Goal: Transaction & Acquisition: Subscribe to service/newsletter

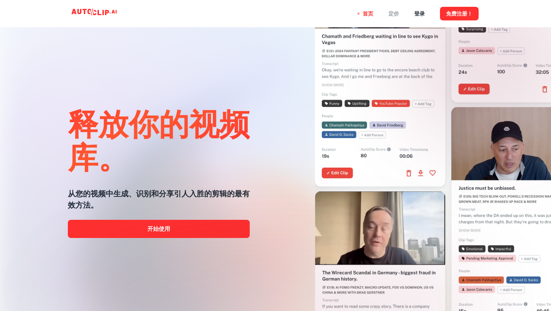
click at [391, 16] on div "定价" at bounding box center [393, 13] width 11 height 27
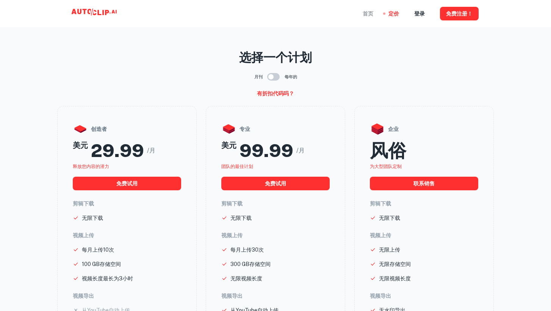
click at [369, 13] on div "首页" at bounding box center [367, 13] width 11 height 27
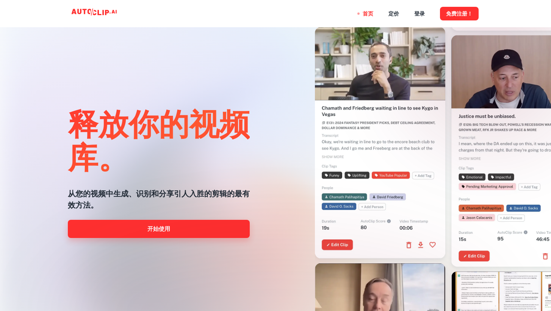
click at [196, 221] on link "开始使用" at bounding box center [159, 229] width 182 height 18
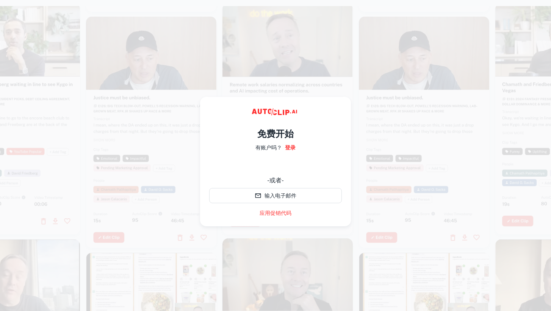
click at [282, 170] on div "使用谷歌账号登录。在新标签页中打开" at bounding box center [275, 165] width 133 height 17
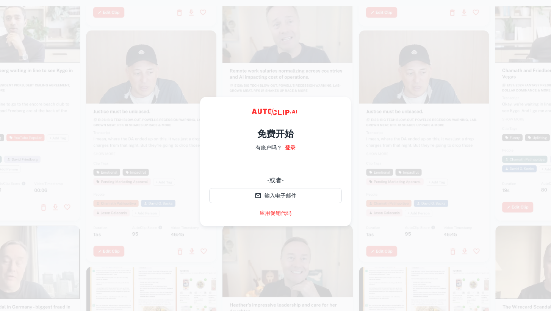
click at [287, 149] on link "登录" at bounding box center [290, 148] width 11 height 8
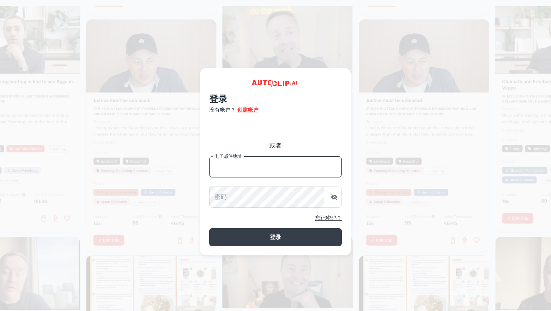
click at [248, 109] on link "创建帐户" at bounding box center [247, 110] width 21 height 8
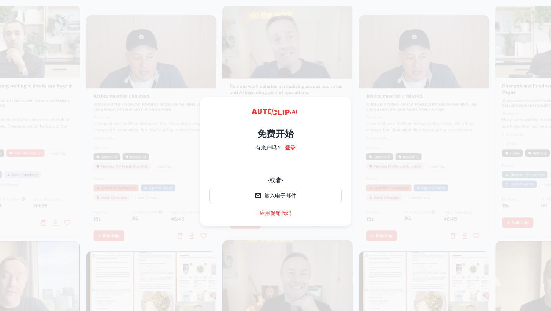
click at [281, 130] on h4 "免费开始" at bounding box center [275, 134] width 36 height 14
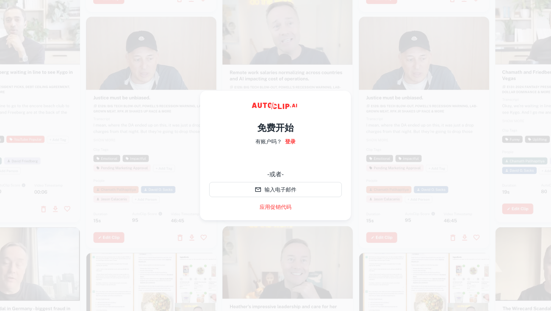
scroll to position [6, 0]
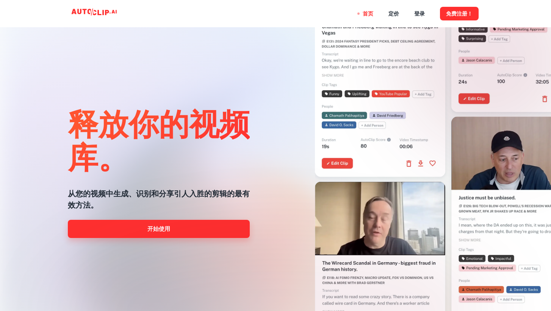
click at [140, 224] on link "开始使用" at bounding box center [159, 229] width 182 height 18
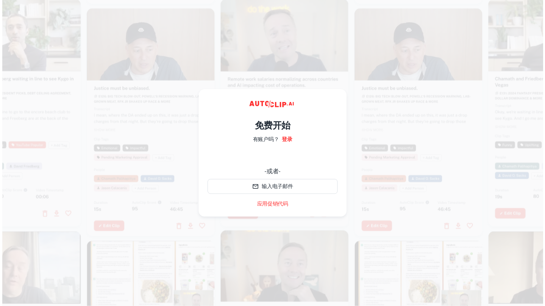
scroll to position [6, 0]
